Goal: Transaction & Acquisition: Purchase product/service

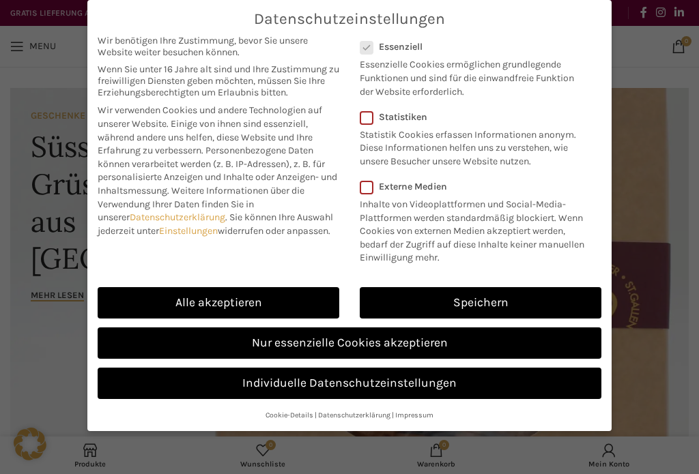
click at [291, 298] on link "Alle akzeptieren" at bounding box center [219, 302] width 242 height 31
checkbox input "true"
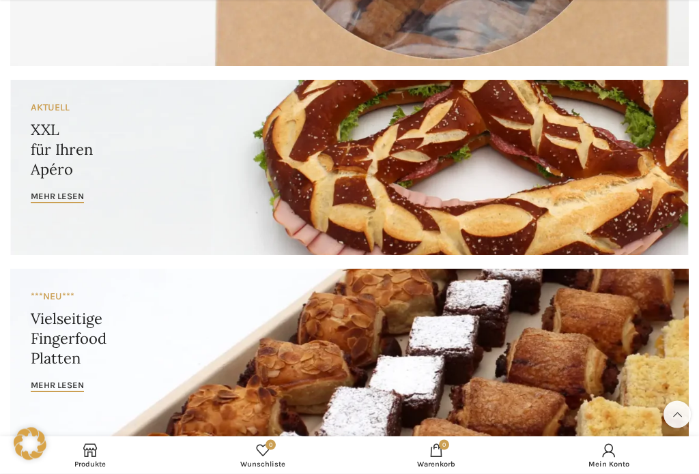
scroll to position [401, 0]
click at [69, 191] on span "mehr lesen" at bounding box center [57, 196] width 53 height 11
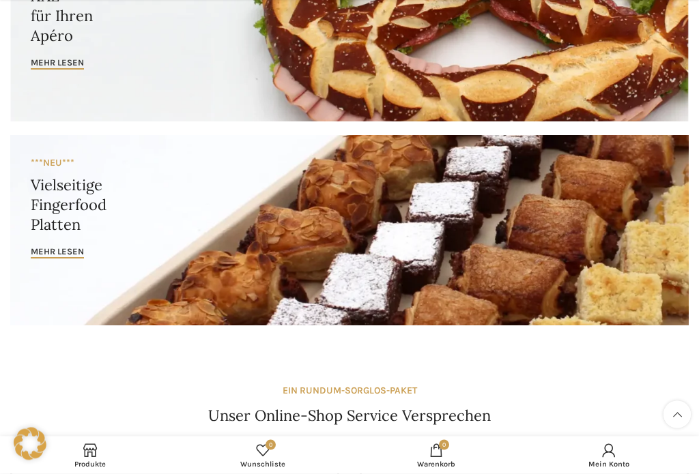
scroll to position [535, 0]
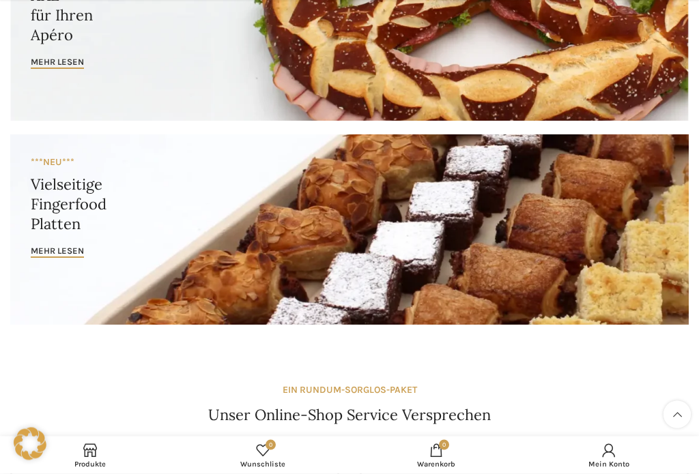
click at [48, 254] on span "mehr lesen" at bounding box center [57, 251] width 53 height 11
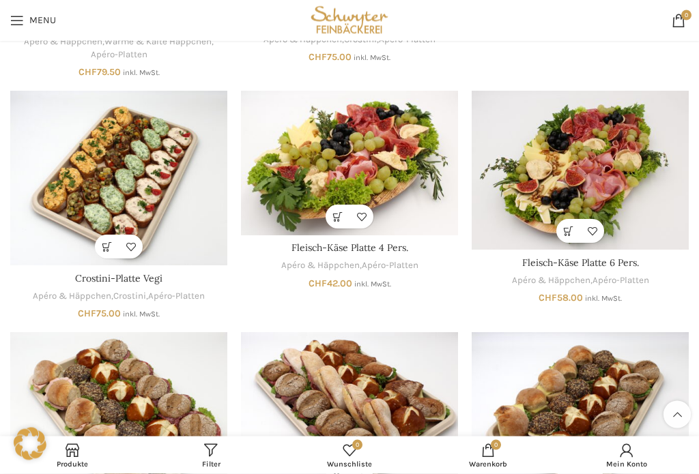
scroll to position [358, 0]
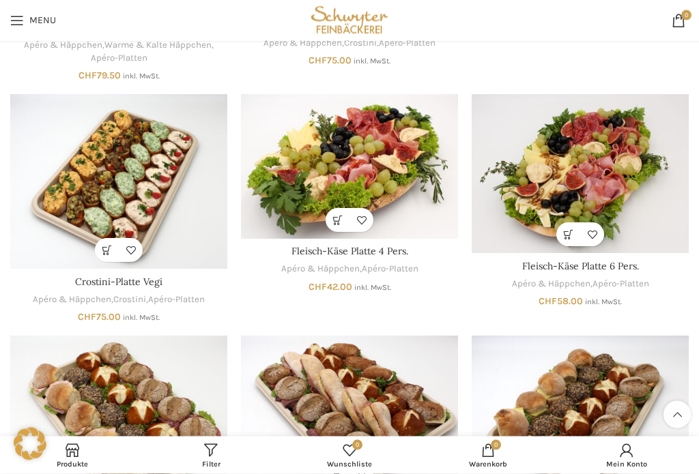
click at [132, 160] on img "Crostini-Platte Vegi" at bounding box center [118, 182] width 217 height 175
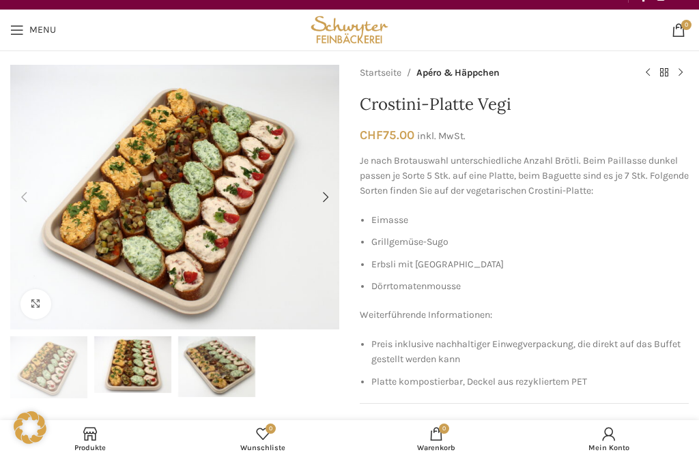
scroll to position [17, 0]
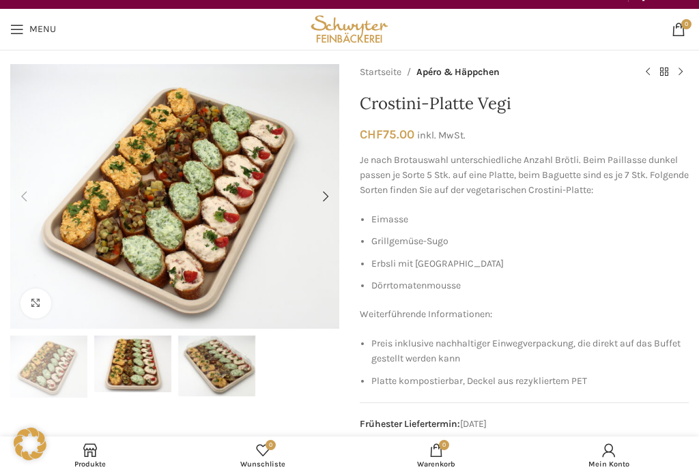
click at [313, 195] on div "Next slide" at bounding box center [325, 196] width 27 height 27
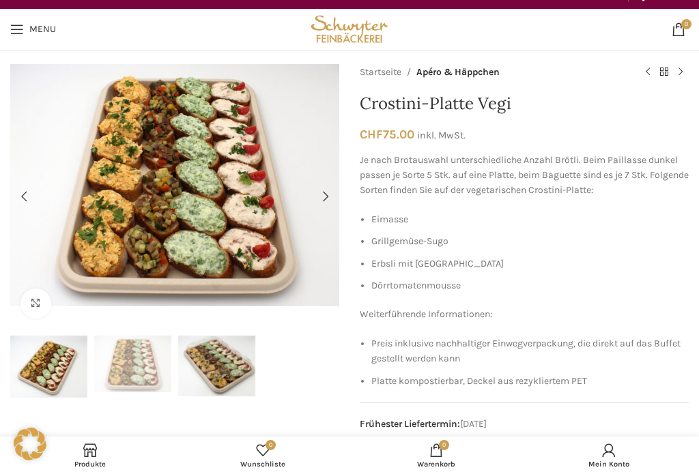
click at [325, 199] on div "Next slide" at bounding box center [325, 196] width 27 height 27
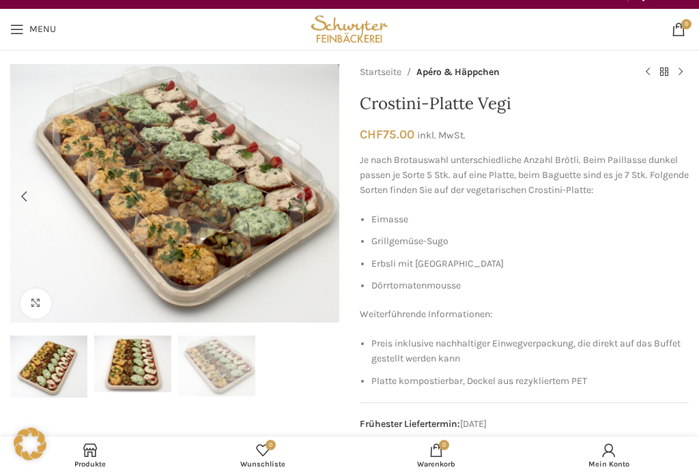
click at [313, 204] on div "Next slide" at bounding box center [325, 196] width 27 height 27
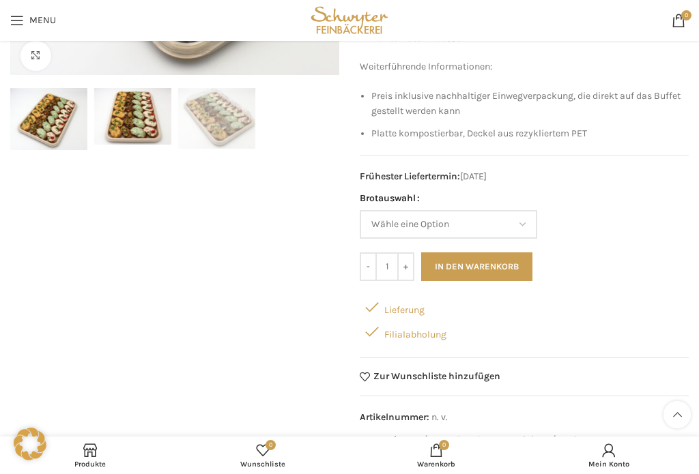
scroll to position [261, 0]
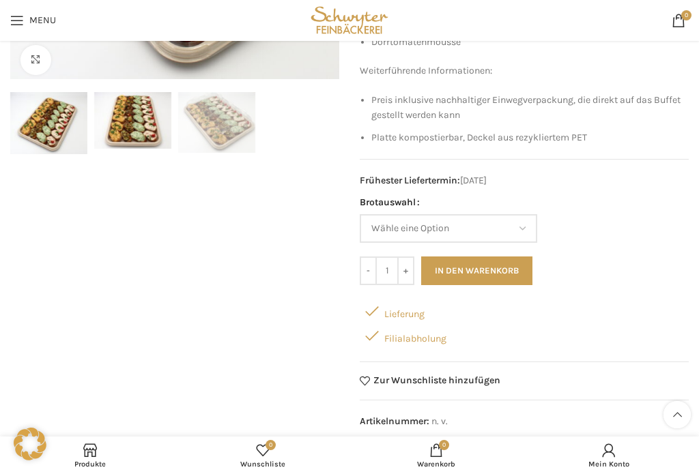
click at [484, 265] on button "In den Warenkorb" at bounding box center [476, 271] width 111 height 29
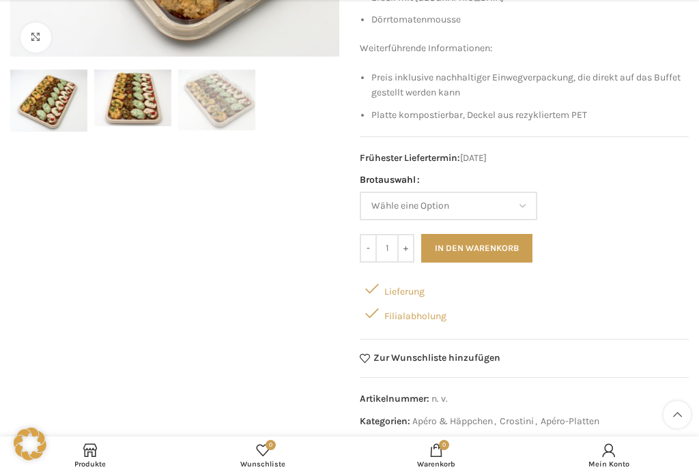
click at [431, 308] on div "Filialabholung" at bounding box center [524, 313] width 329 height 25
click at [408, 313] on div "Filialabholung" at bounding box center [524, 313] width 329 height 25
click at [376, 307] on span at bounding box center [372, 313] width 25 height 25
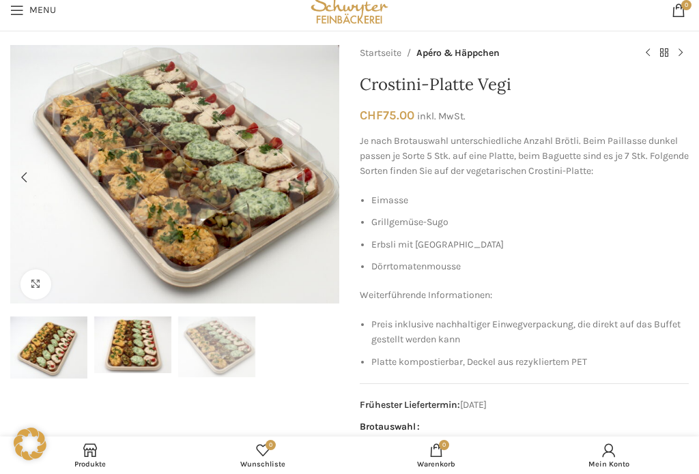
scroll to position [0, 0]
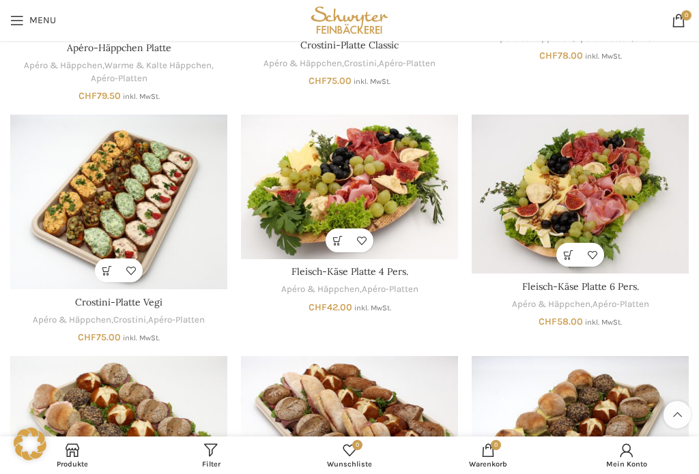
scroll to position [338, 0]
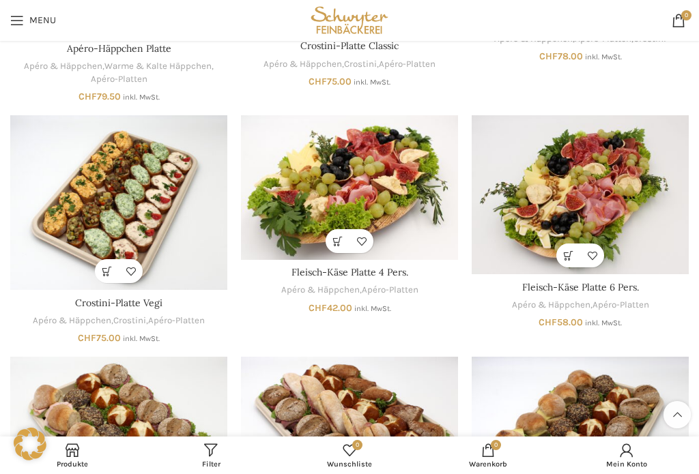
click at [584, 307] on link "Apéro & Häppchen" at bounding box center [551, 305] width 78 height 13
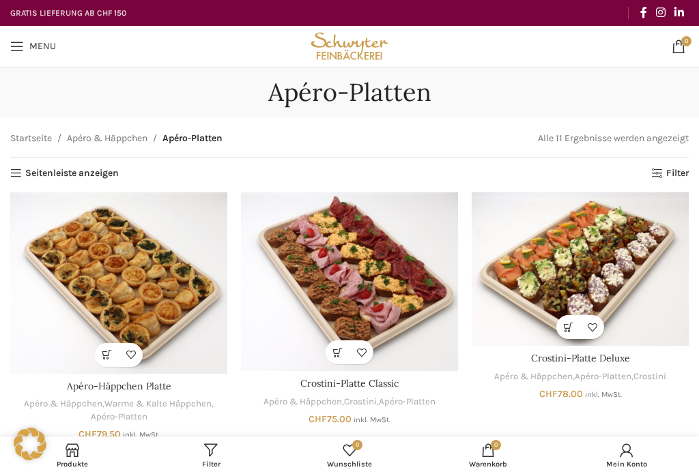
scroll to position [338, 0]
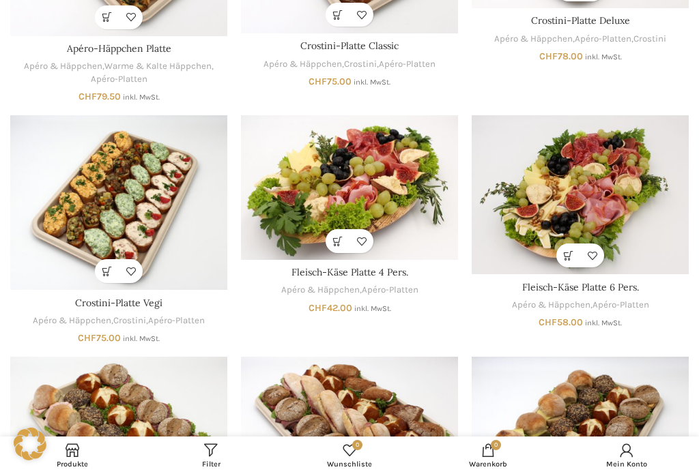
click at [588, 177] on img "Fleisch-Käse Platte 6 Pers." at bounding box center [580, 195] width 217 height 160
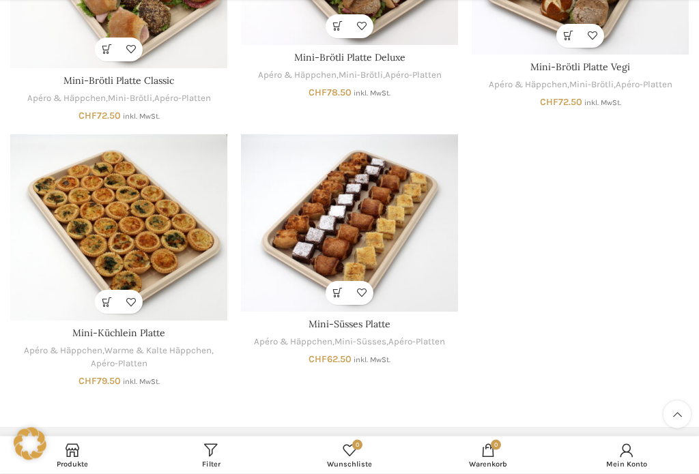
scroll to position [806, 0]
click at [345, 308] on img "Mini-Süsses Platte" at bounding box center [349, 222] width 217 height 177
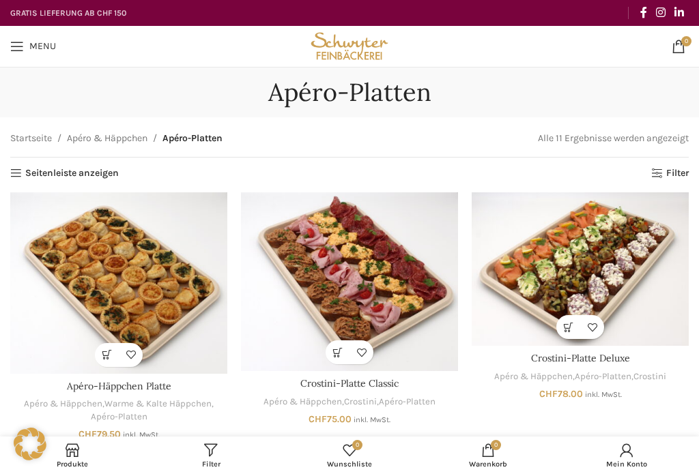
click at [681, 47] on span "0 items" at bounding box center [679, 47] width 14 height 14
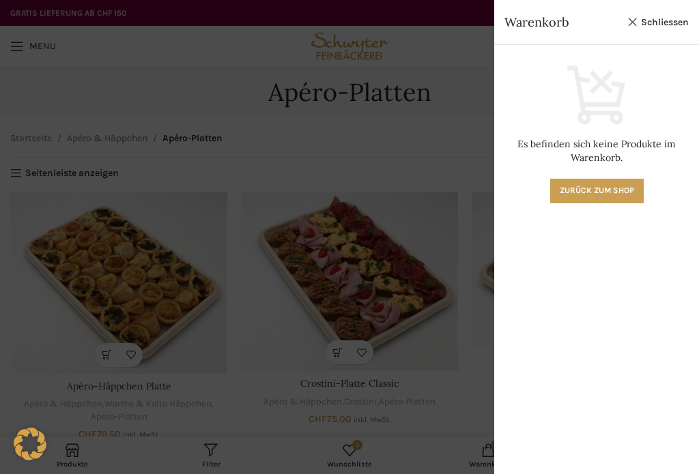
click at [625, 187] on link "Zurück zum Shop" at bounding box center [597, 191] width 94 height 25
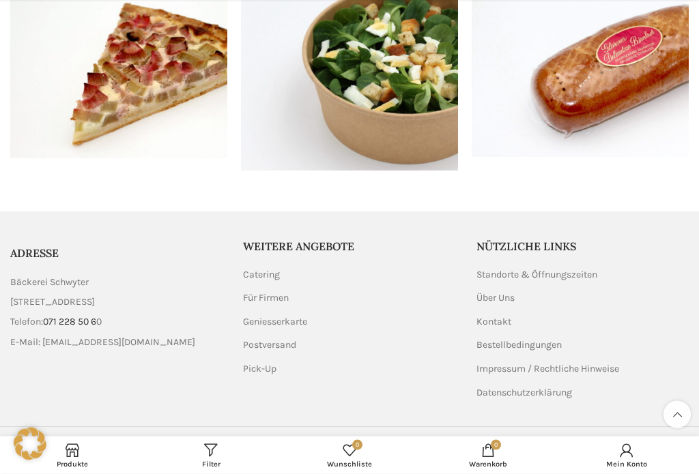
scroll to position [706, 0]
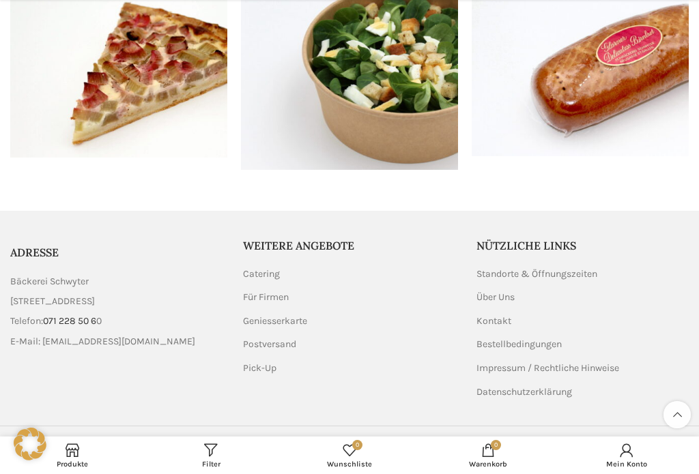
click at [522, 272] on link "Standorte & Öffnungszeiten" at bounding box center [537, 275] width 122 height 14
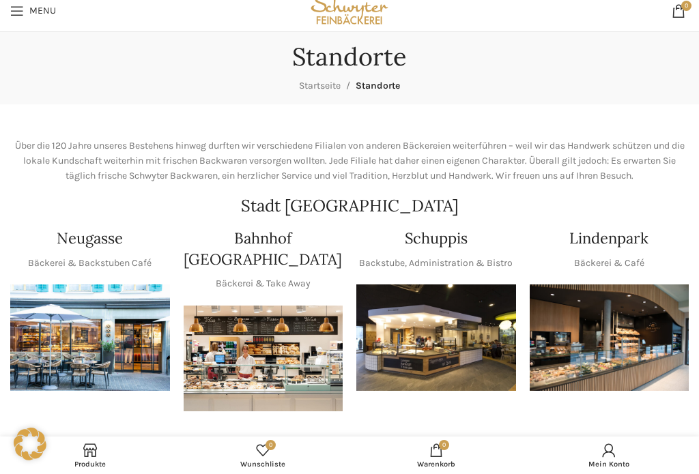
scroll to position [34, 0]
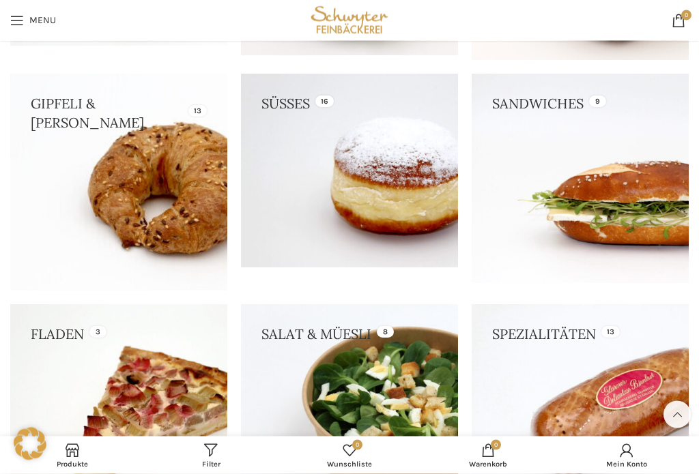
scroll to position [342, 0]
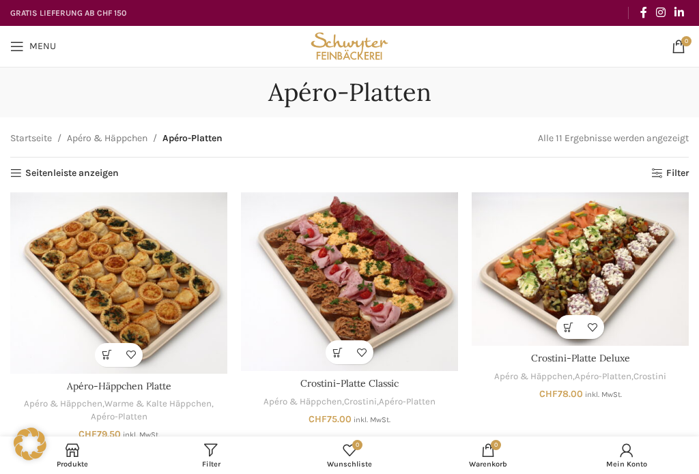
click at [560, 374] on link "Apéro & Häppchen" at bounding box center [533, 377] width 78 height 13
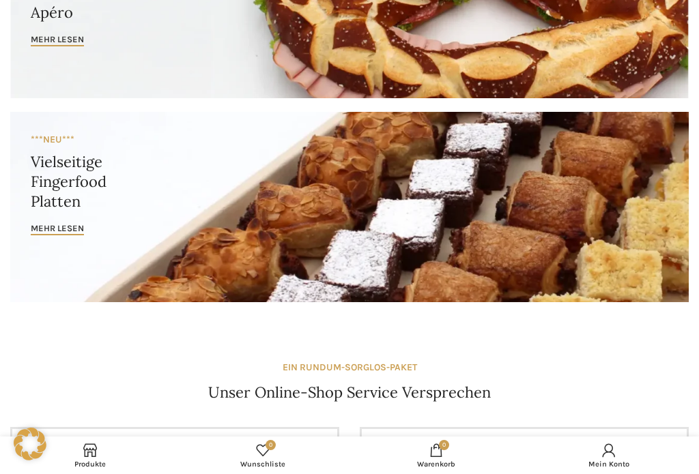
scroll to position [558, 0]
